Goal: Information Seeking & Learning: Learn about a topic

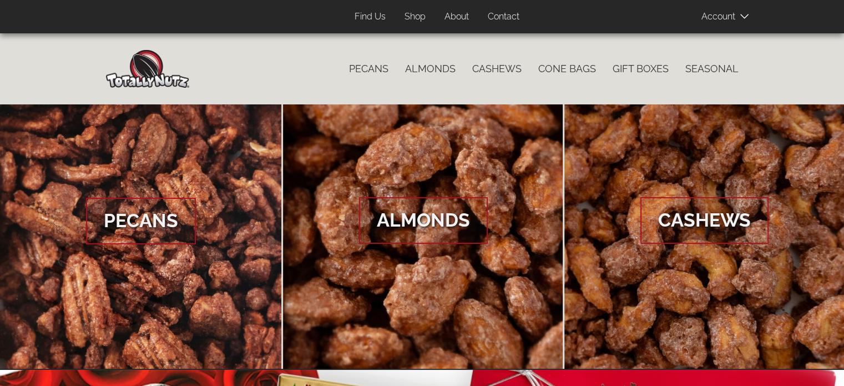
click at [488, 9] on link "Contact" at bounding box center [503, 17] width 48 height 22
click at [453, 15] on link "About" at bounding box center [456, 17] width 41 height 22
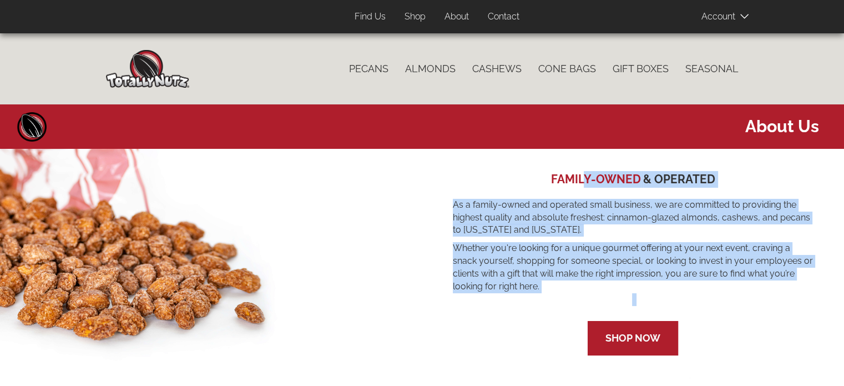
drag, startPoint x: 452, startPoint y: 201, endPoint x: 755, endPoint y: 316, distance: 324.0
click at [755, 316] on section "FAMILY-OWNED & OPERATED As a family-owned and operated small business, we are c…" at bounding box center [634, 263] width 406 height 229
copy div "FAMILY-OWNED & OPERATED As a family-owned and operated small business, we are c…"
